Goal: Communication & Community: Connect with others

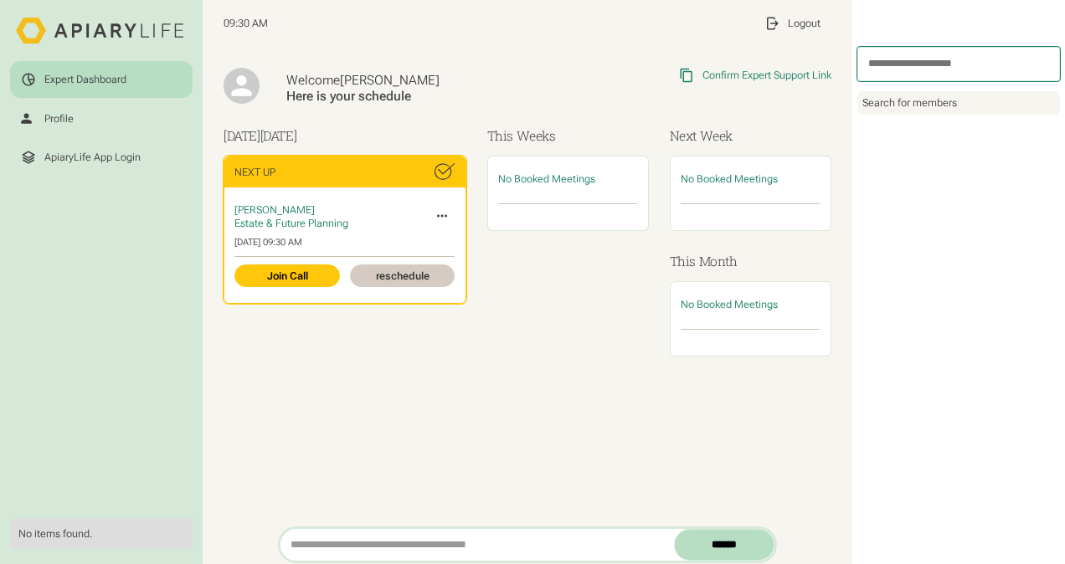
click at [439, 218] on icon at bounding box center [442, 216] width 16 height 16
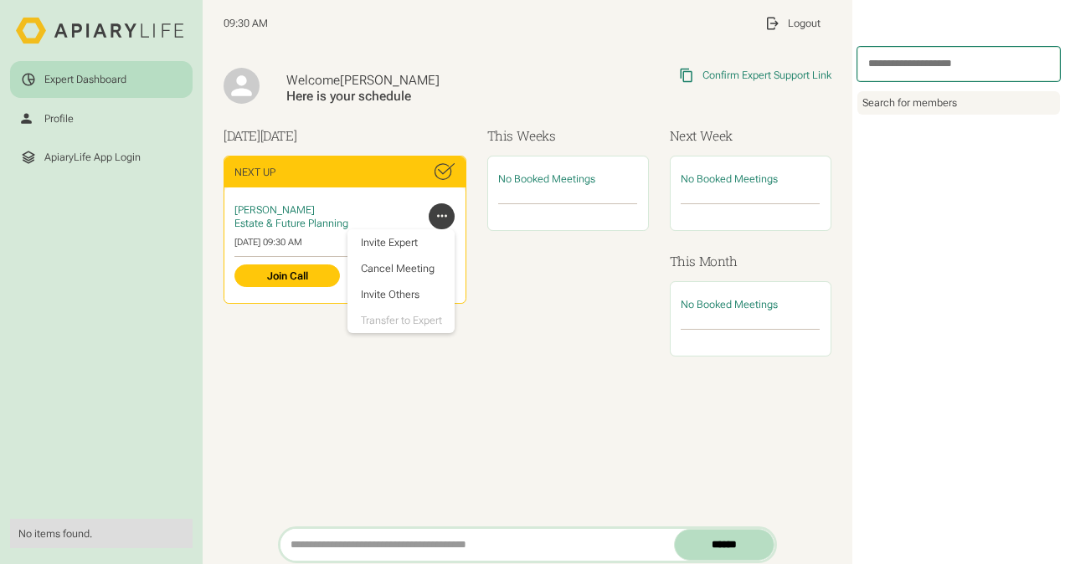
click at [474, 355] on div "Today Sep 04 Next Up Tom Derma Estate & Future Planning Invite Expert Cancel Me…" at bounding box center [527, 251] width 608 height 251
drag, startPoint x: 498, startPoint y: 354, endPoint x: 459, endPoint y: 362, distance: 39.2
click at [497, 354] on div "No Booked Meetings" at bounding box center [568, 256] width 162 height 201
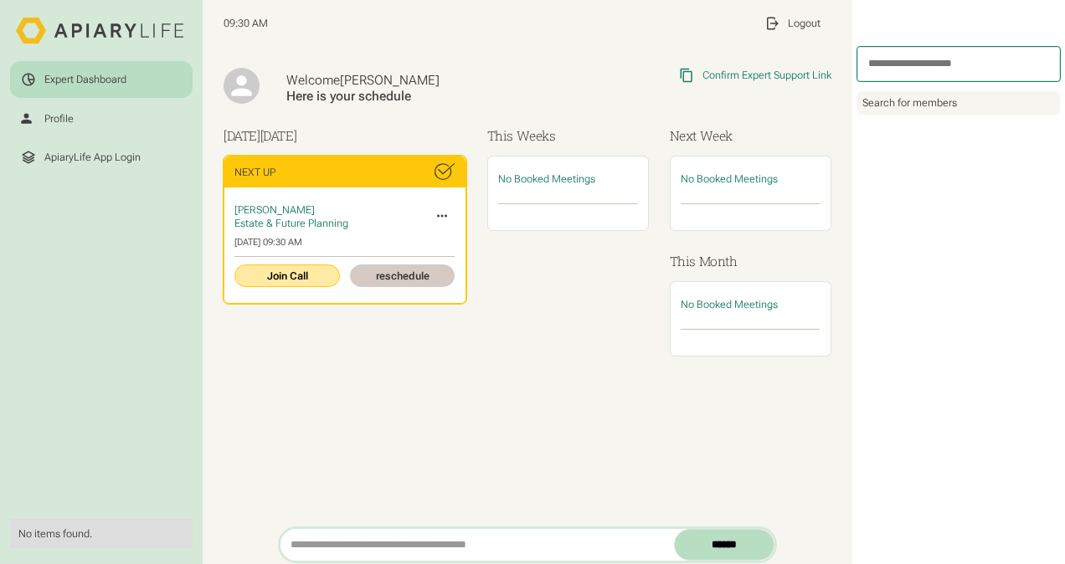
click at [304, 271] on link "Join Call" at bounding box center [286, 275] width 105 height 23
click at [295, 271] on link "Join Call" at bounding box center [286, 275] width 105 height 23
